Goal: Find specific page/section: Find specific page/section

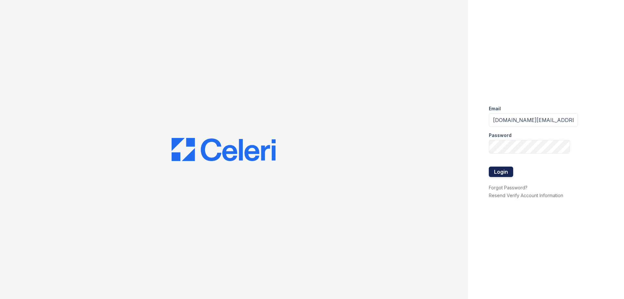
click at [500, 176] on button "Login" at bounding box center [501, 172] width 24 height 10
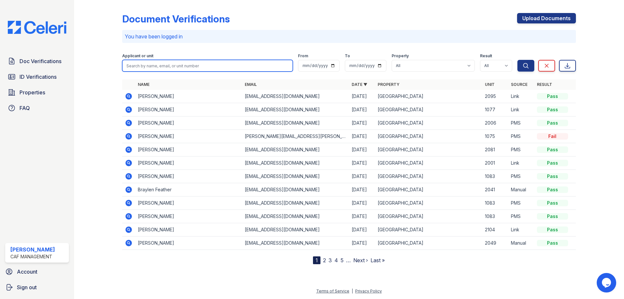
click at [180, 66] on input "search" at bounding box center [207, 66] width 171 height 12
type input "phylli"
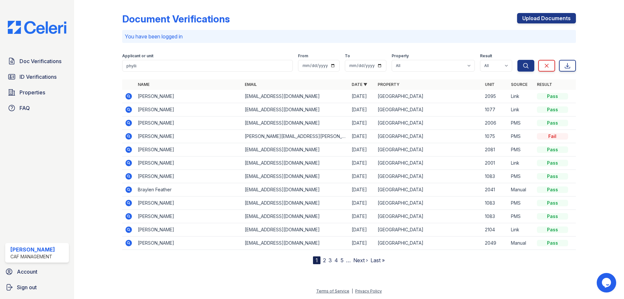
click at [130, 177] on icon at bounding box center [129, 176] width 7 height 7
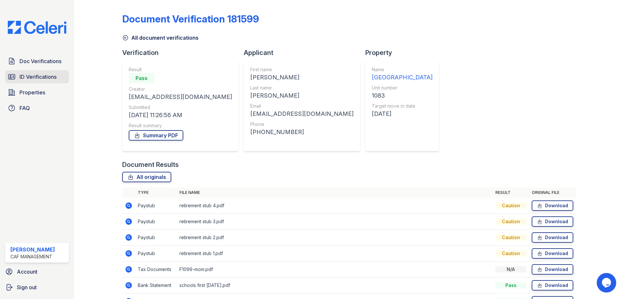
click at [46, 77] on span "ID Verifications" at bounding box center [38, 77] width 37 height 8
